Goal: Check status: Check status

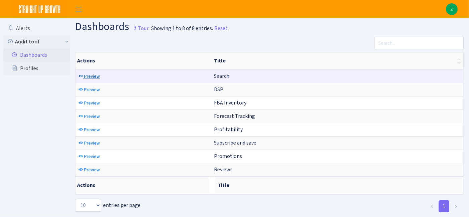
click at [93, 76] on span "Preview" at bounding box center [92, 76] width 16 height 6
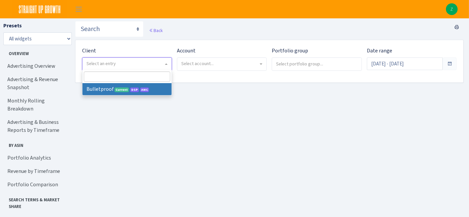
click at [145, 61] on span "Select an entry" at bounding box center [125, 63] width 77 height 7
select select "409"
select select
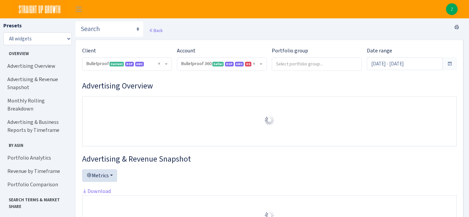
select select "3235730245795869"
click at [404, 64] on input "[DATE] - [DATE]" at bounding box center [405, 63] width 76 height 13
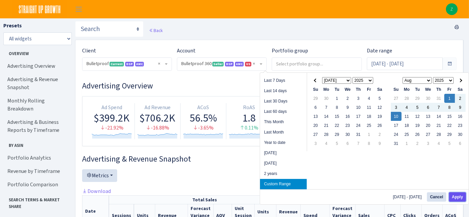
click at [461, 195] on button "Apply" at bounding box center [457, 196] width 17 height 9
type input "Aug 1, 2025 - Aug 10, 2025"
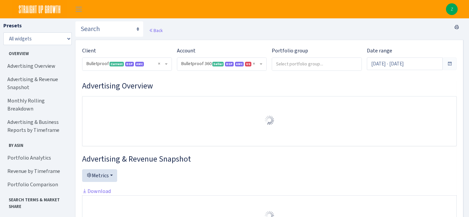
select select "3235730245795869"
click at [33, 153] on link "Portfolio Analytics" at bounding box center [36, 157] width 67 height 13
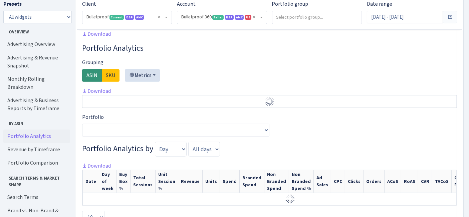
scroll to position [479, 0]
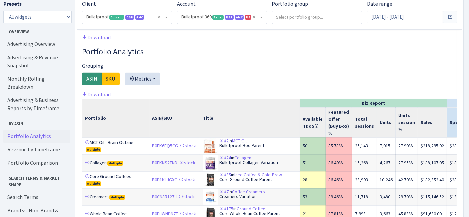
click at [31, 130] on link "Portfolio Analytics" at bounding box center [36, 136] width 67 height 13
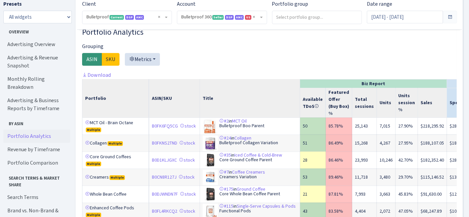
scroll to position [502, 0]
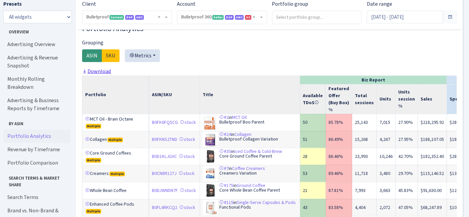
click at [100, 75] on link "Download" at bounding box center [96, 71] width 29 height 7
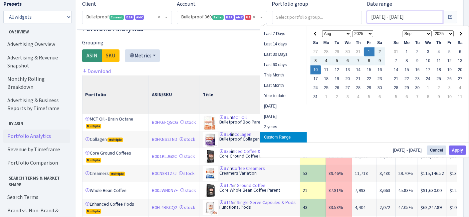
click at [390, 17] on input "[DATE] - [DATE]" at bounding box center [405, 17] width 76 height 13
click at [317, 35] on th at bounding box center [316, 33] width 11 height 9
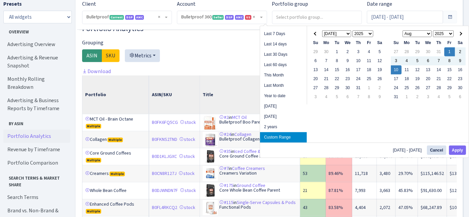
click at [317, 35] on th at bounding box center [316, 33] width 11 height 9
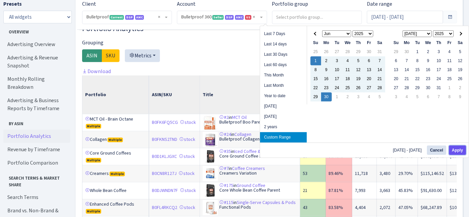
click at [459, 150] on button "Apply" at bounding box center [457, 150] width 17 height 9
type input "Jun 1, 2025 - Jun 30, 2025"
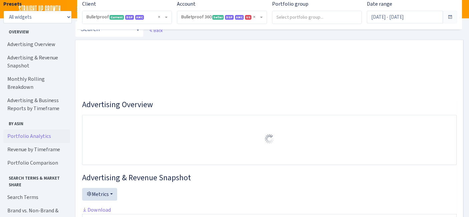
select select "3235730245795869"
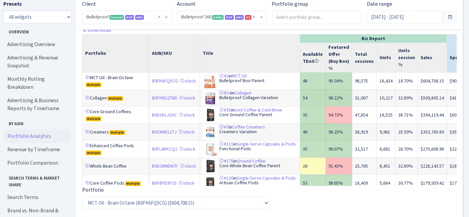
scroll to position [569, 0]
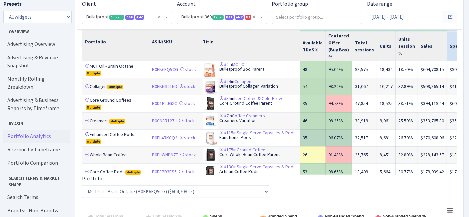
click at [87, 136] on link at bounding box center [87, 134] width 5 height 5
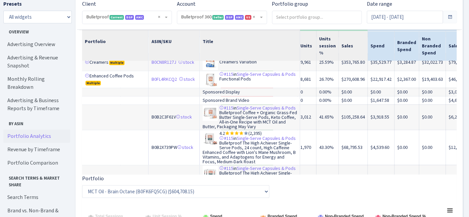
scroll to position [37, 79]
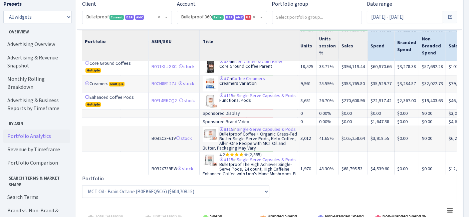
click at [87, 100] on link at bounding box center [87, 97] width 5 height 5
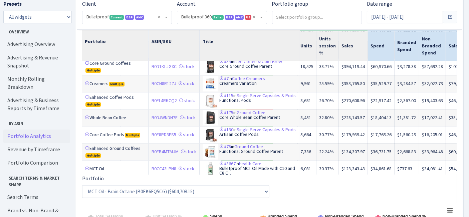
click at [87, 65] on link at bounding box center [87, 63] width 5 height 5
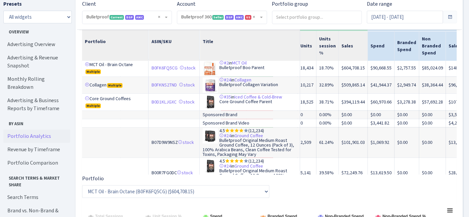
scroll to position [0, 79]
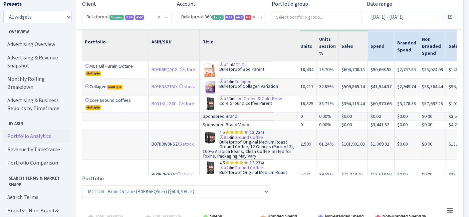
click at [88, 102] on link at bounding box center [87, 100] width 5 height 5
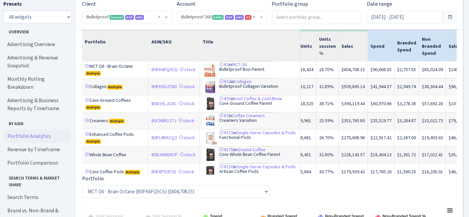
scroll to position [37, 79]
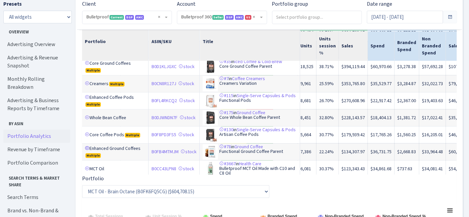
click at [87, 151] on link at bounding box center [87, 148] width 5 height 5
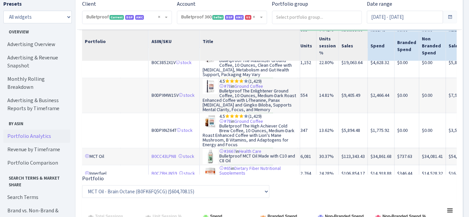
scroll to position [222, 79]
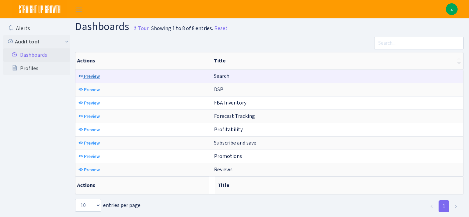
click at [87, 76] on span "Preview" at bounding box center [92, 76] width 16 height 6
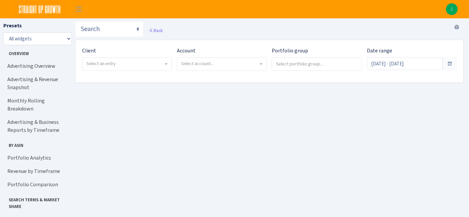
click at [157, 62] on span "Select an entry" at bounding box center [125, 63] width 77 height 7
select select "409"
select select
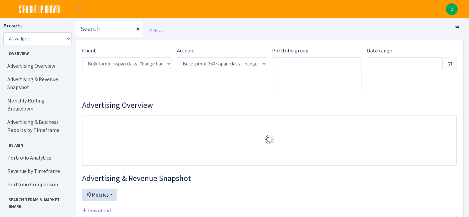
select select "3235730245795869"
type input "[DATE] - [DATE]"
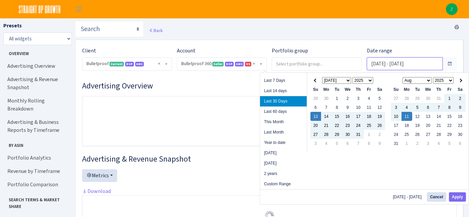
click at [400, 64] on input "[DATE] - [DATE]" at bounding box center [405, 63] width 76 height 13
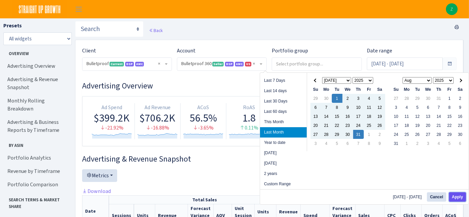
click at [456, 195] on button "Apply" at bounding box center [457, 196] width 17 height 9
type input "[DATE] - [DATE]"
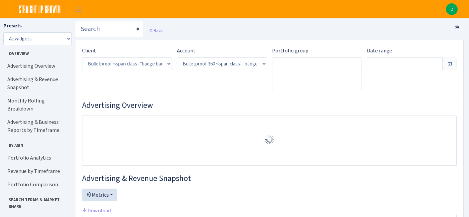
select select "3235730245795869"
type input "[DATE] - [DATE]"
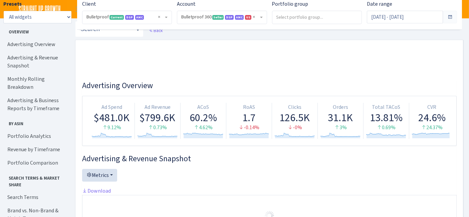
scroll to position [111, 0]
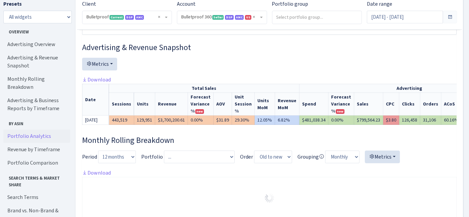
click at [33, 130] on link "Portfolio Analytics" at bounding box center [36, 136] width 67 height 13
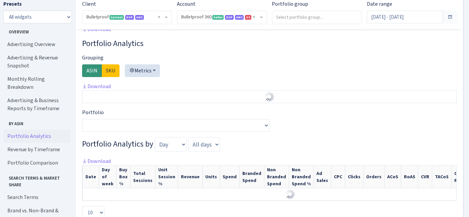
scroll to position [490, 0]
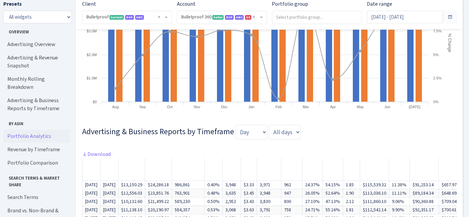
click at [30, 130] on link "Portfolio Analytics" at bounding box center [36, 136] width 67 height 13
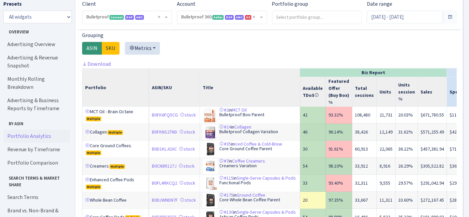
scroll to position [1051, 0]
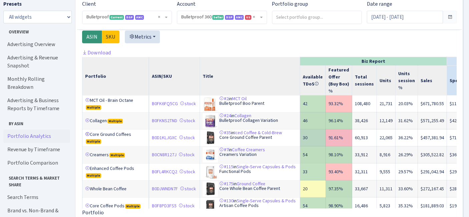
click at [87, 132] on link at bounding box center [87, 134] width 5 height 5
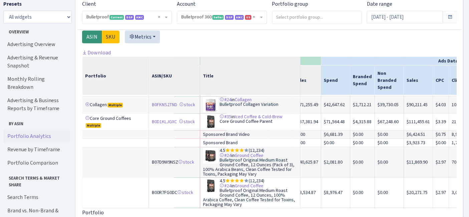
scroll to position [0, 126]
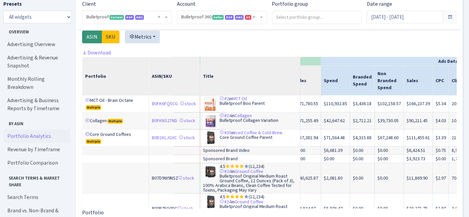
click at [89, 132] on link at bounding box center [87, 134] width 5 height 5
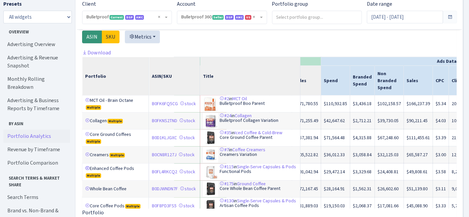
click at [88, 166] on link at bounding box center [87, 168] width 5 height 5
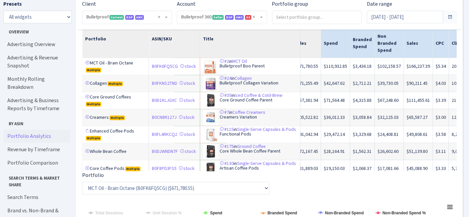
scroll to position [37, 126]
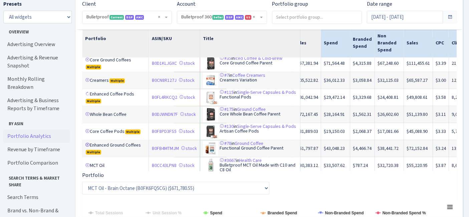
click at [88, 143] on link at bounding box center [87, 145] width 5 height 5
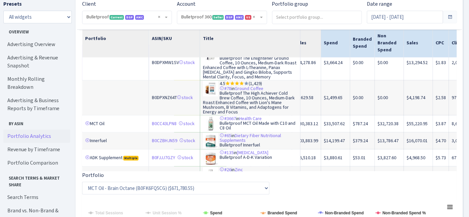
scroll to position [557, 126]
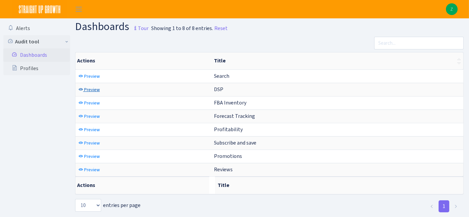
drag, startPoint x: 93, startPoint y: 86, endPoint x: 121, endPoint y: 69, distance: 32.8
click at [93, 87] on span "Preview" at bounding box center [92, 90] width 16 height 6
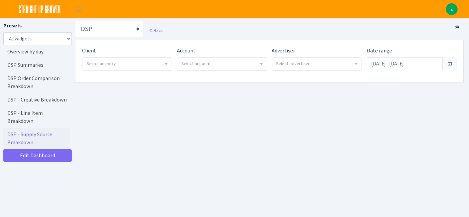
click at [105, 66] on span "Select an entry" at bounding box center [101, 63] width 29 height 6
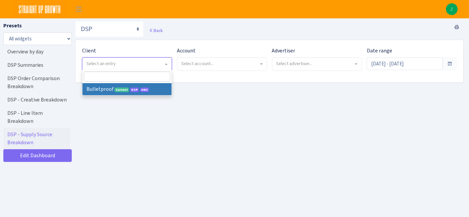
select select "409"
select select
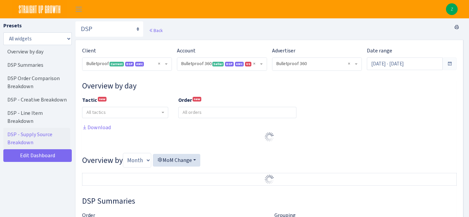
select select "3235730245795869"
select select "2888625790301"
select select
click at [408, 64] on input "[DATE] - [DATE]" at bounding box center [405, 63] width 76 height 13
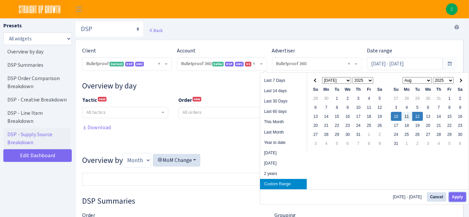
click at [461, 197] on button "Apply" at bounding box center [457, 196] width 17 height 9
type input "[DATE] - [DATE]"
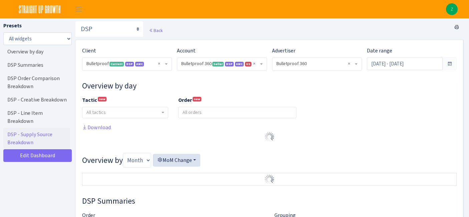
select select "3235730245795869"
select select "2888625790301"
select select
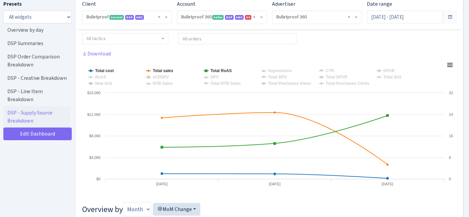
scroll to position [74, 0]
